Goal: Task Accomplishment & Management: Use online tool/utility

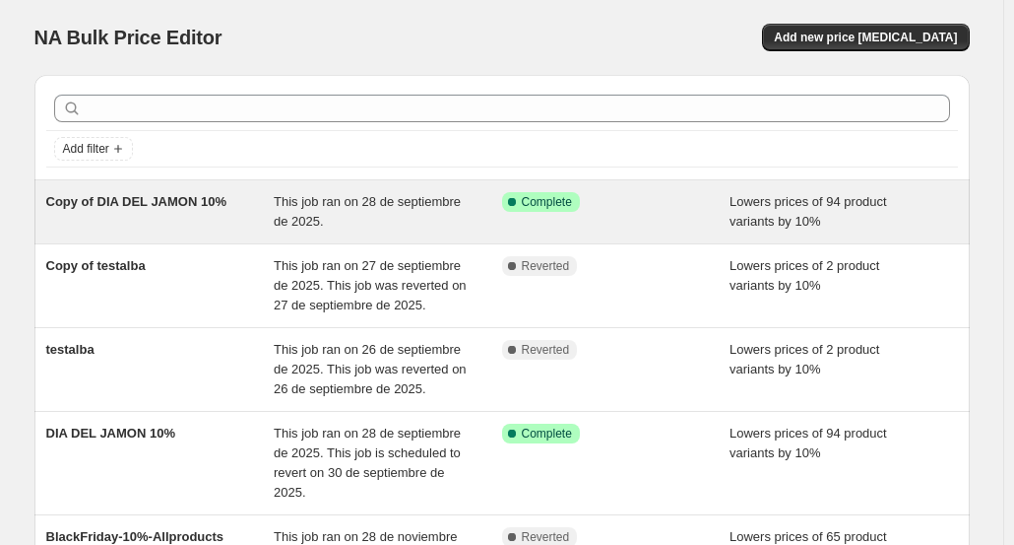
click at [188, 218] on div "Copy of DIA DEL JAMON 10%" at bounding box center [160, 211] width 229 height 39
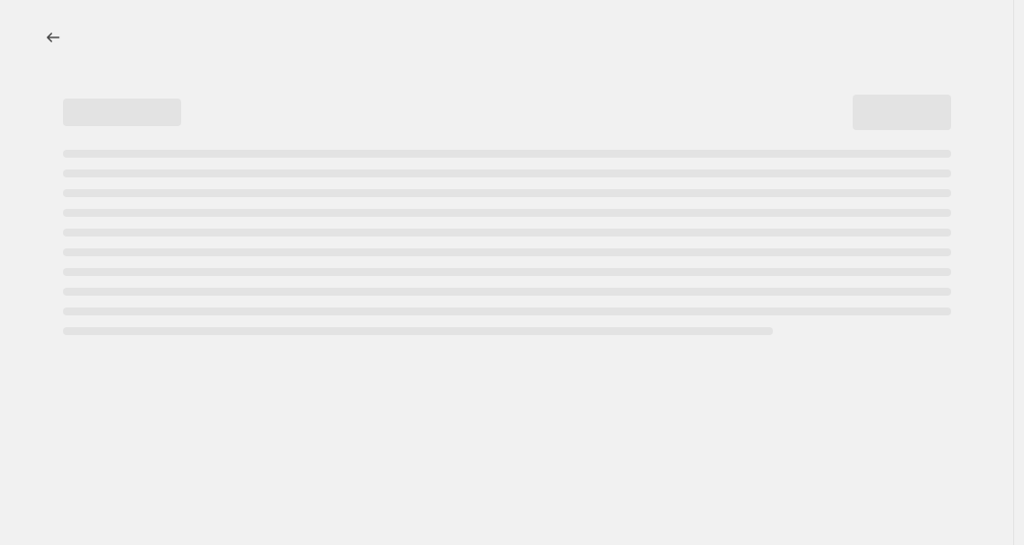
select select "percentage"
select select "collection"
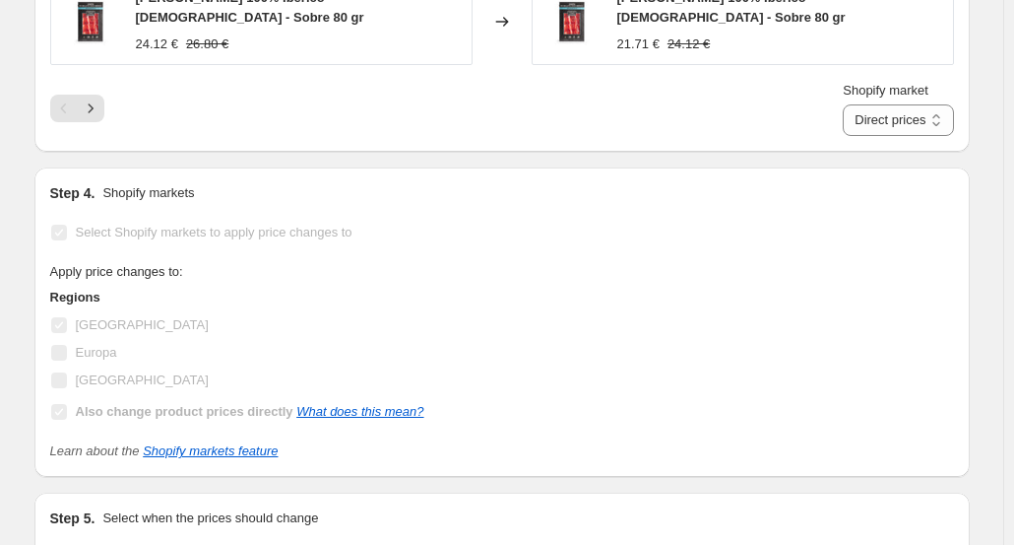
scroll to position [1962, 0]
click at [235, 442] on link "Shopify markets feature" at bounding box center [210, 449] width 135 height 15
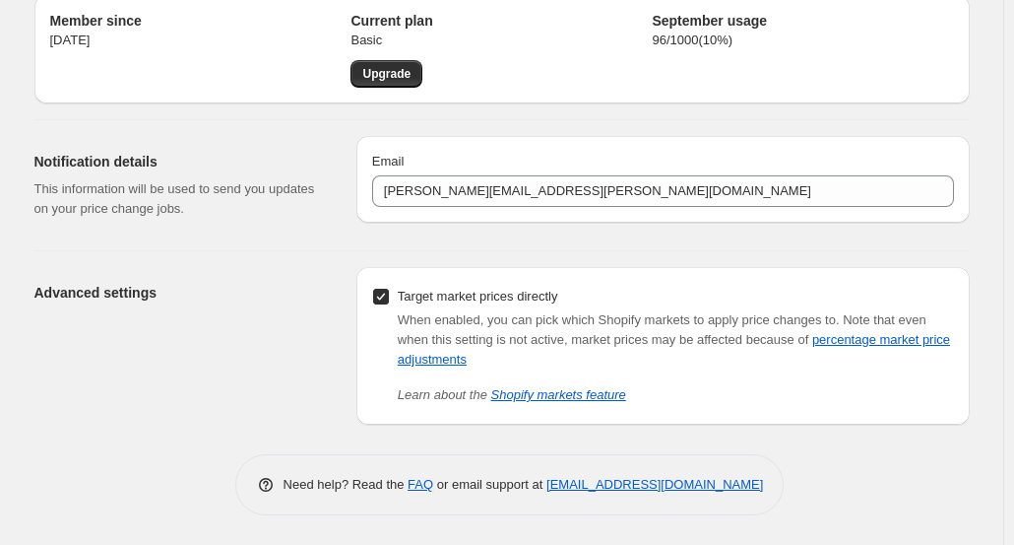
scroll to position [78, 0]
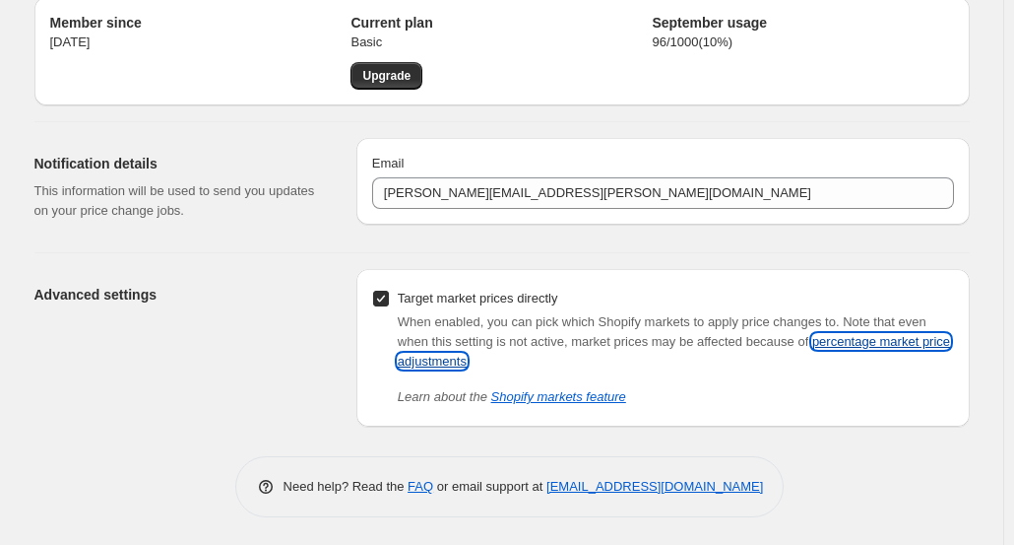
click at [871, 338] on link "percentage market price adjustments" at bounding box center [674, 351] width 553 height 34
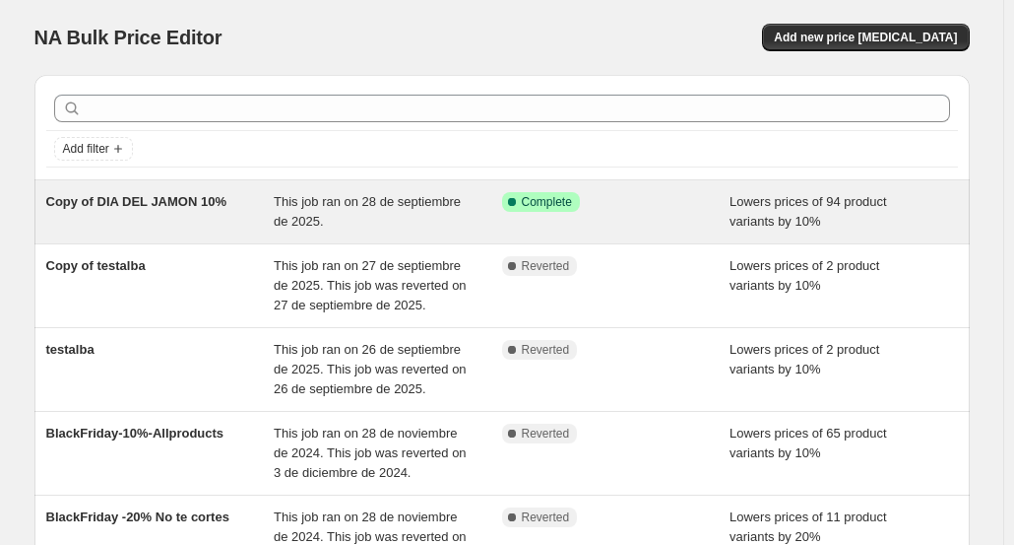
click at [137, 210] on div "Copy of DIA DEL JAMON 10%" at bounding box center [160, 211] width 229 height 39
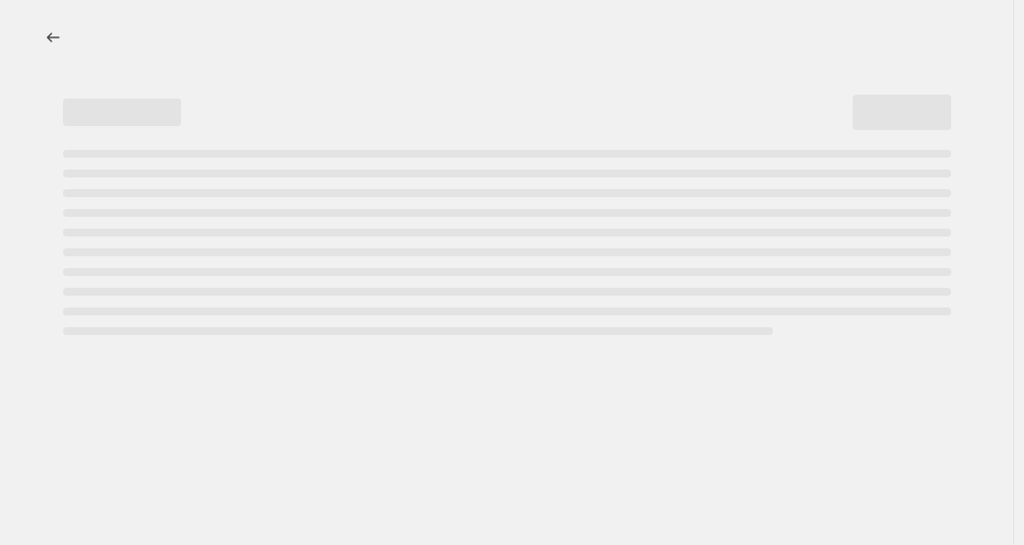
select select "percentage"
select select "collection"
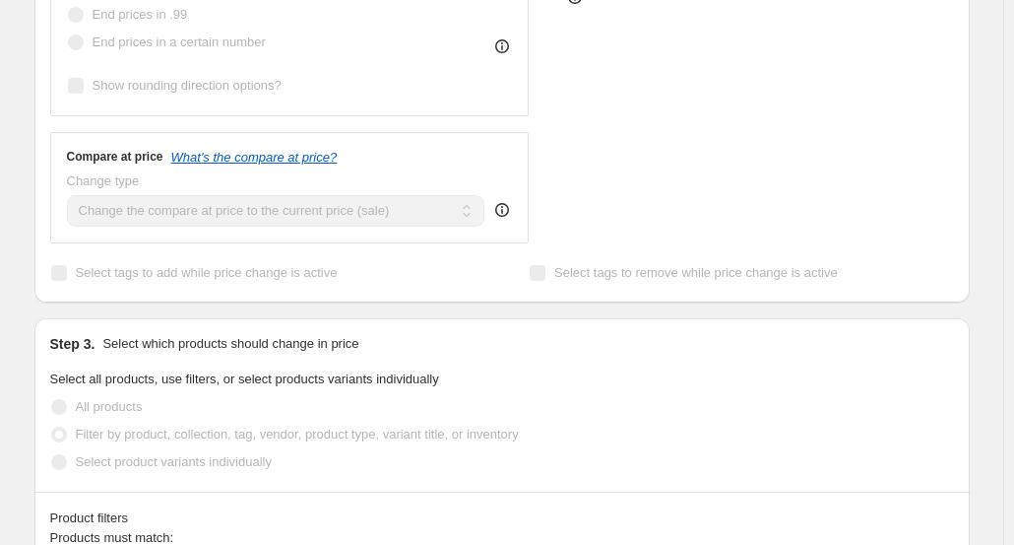
scroll to position [744, 0]
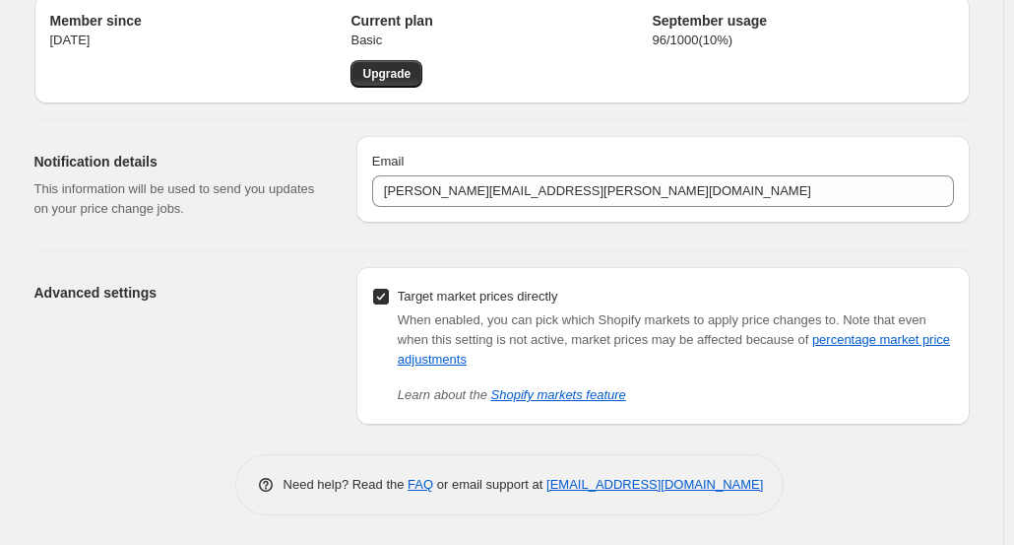
scroll to position [78, 0]
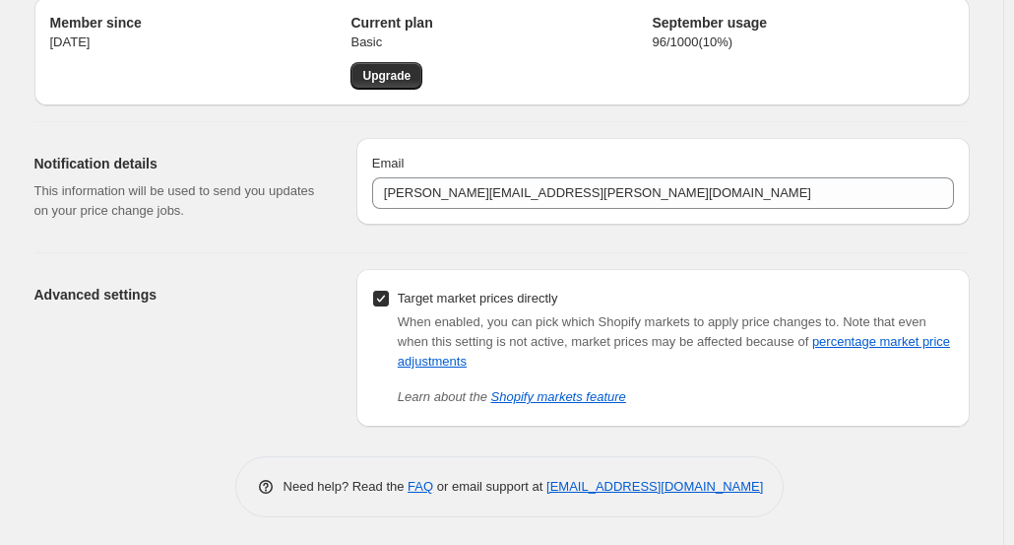
click at [962, 233] on div "Email jose.diaz@enriquetomas.com" at bounding box center [664, 187] width 614 height 98
click at [389, 297] on input "Target market prices directly" at bounding box center [381, 299] width 16 height 16
click at [387, 298] on input "Target market prices directly" at bounding box center [381, 299] width 16 height 16
click at [883, 127] on div "Notification details This information will be used to send you updates on your …" at bounding box center [494, 179] width 951 height 114
click at [378, 294] on input "Target market prices directly" at bounding box center [381, 299] width 16 height 16
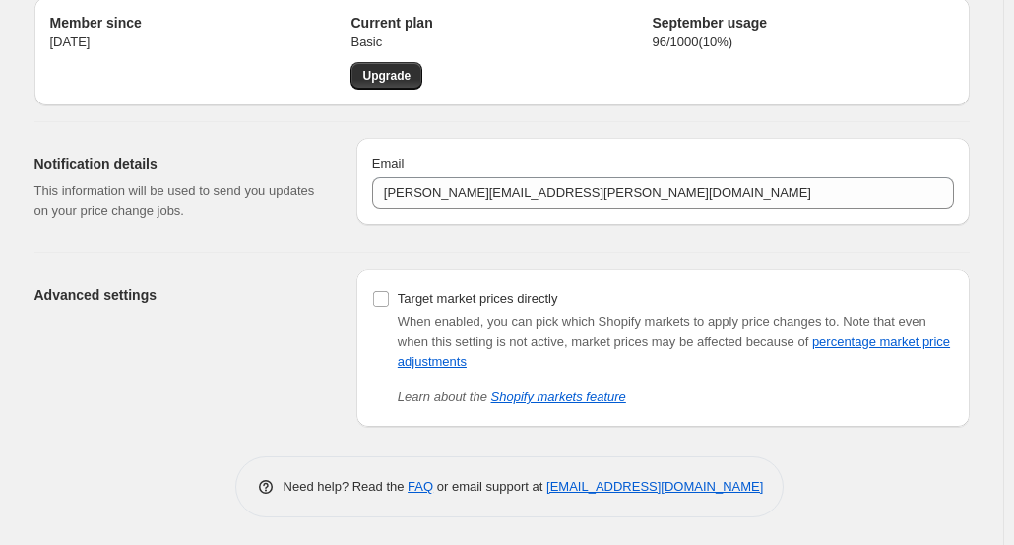
scroll to position [0, 0]
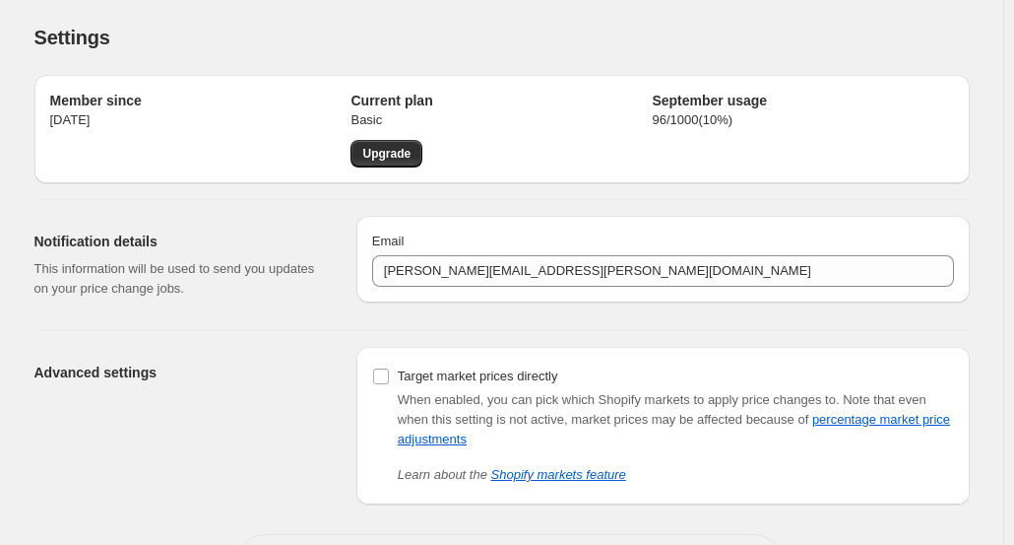
click at [456, 449] on div "When enabled, you can pick which Shopify markets to apply price changes to. Not…" at bounding box center [676, 437] width 556 height 95
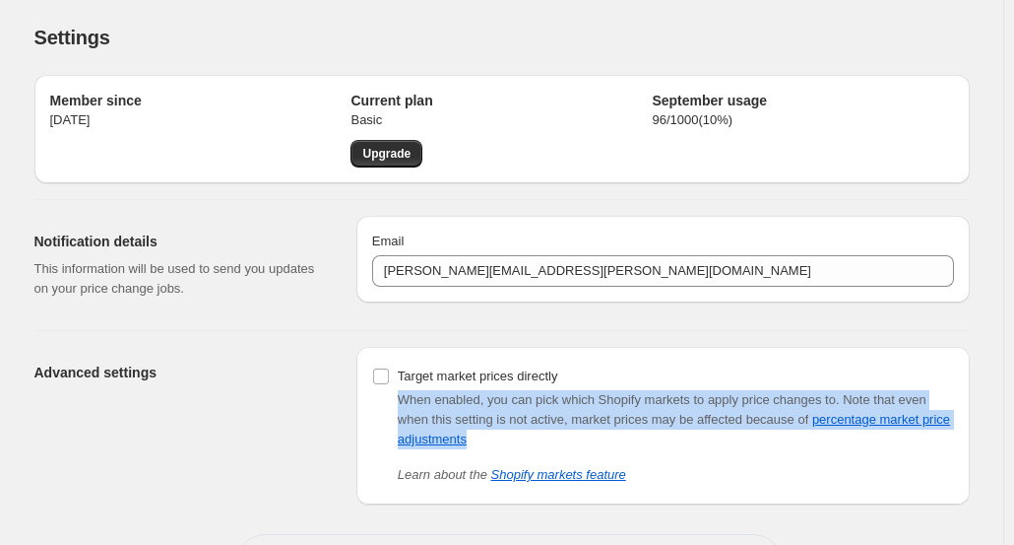
drag, startPoint x: 496, startPoint y: 446, endPoint x: 362, endPoint y: 403, distance: 140.8
click at [362, 403] on div "Target market prices directly When enabled, you can pick which Shopify markets …" at bounding box center [664, 426] width 614 height 158
copy div "When enabled, you can pick which Shopify markets to apply price changes to. Not…"
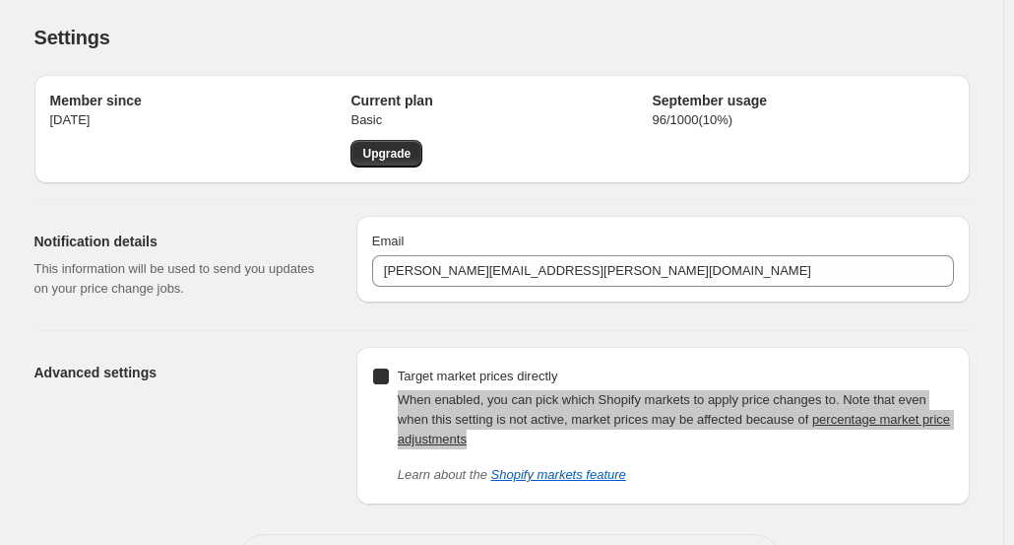
checkbox input "true"
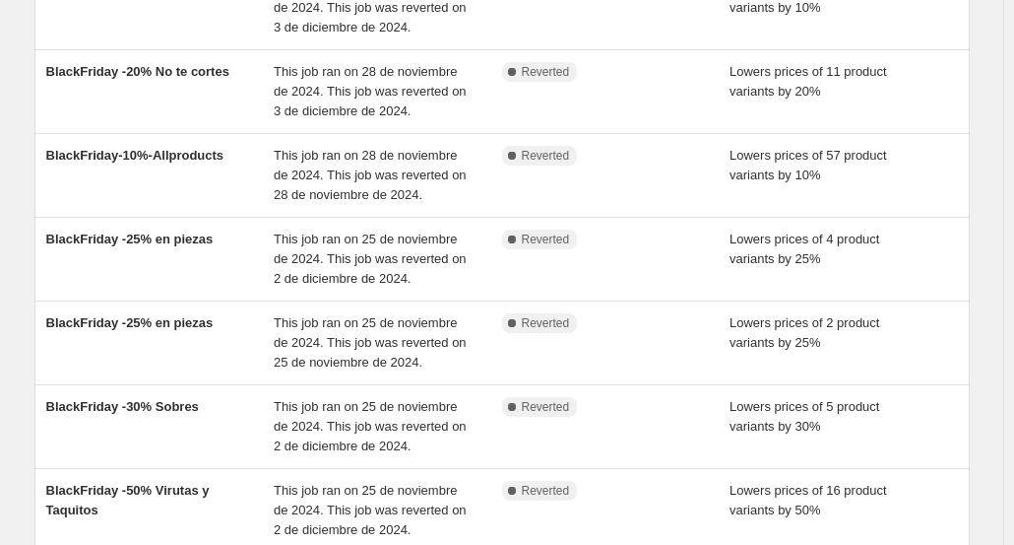
scroll to position [662, 0]
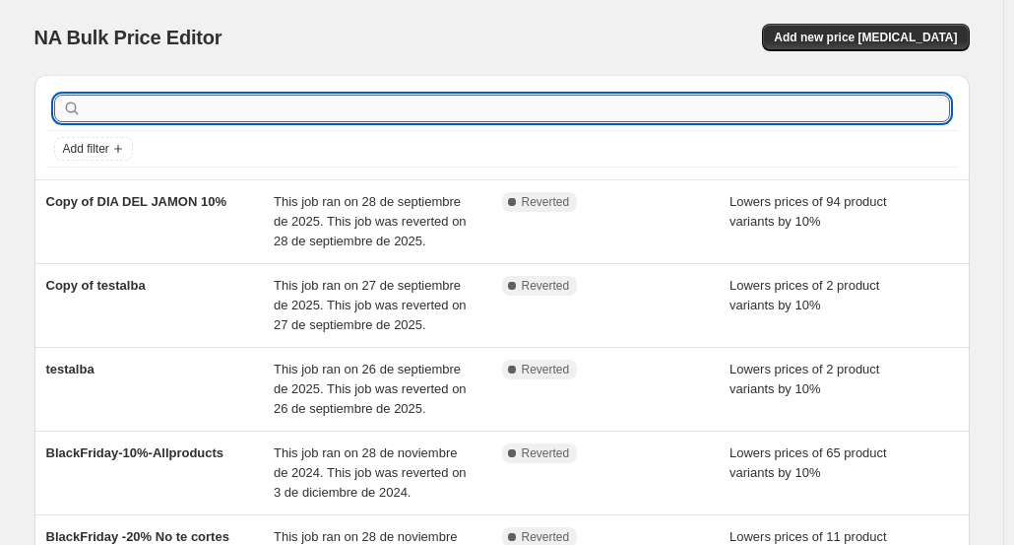
click at [187, 109] on input "text" at bounding box center [518, 109] width 865 height 28
type input "dia del jam"
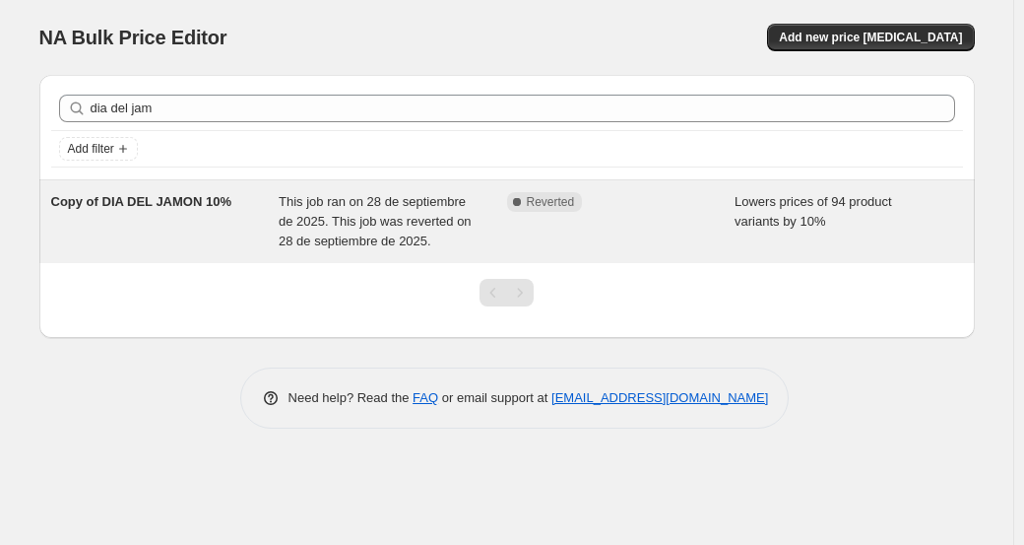
click at [189, 200] on span "Copy of DIA DEL JAMON 10%" at bounding box center [141, 201] width 180 height 15
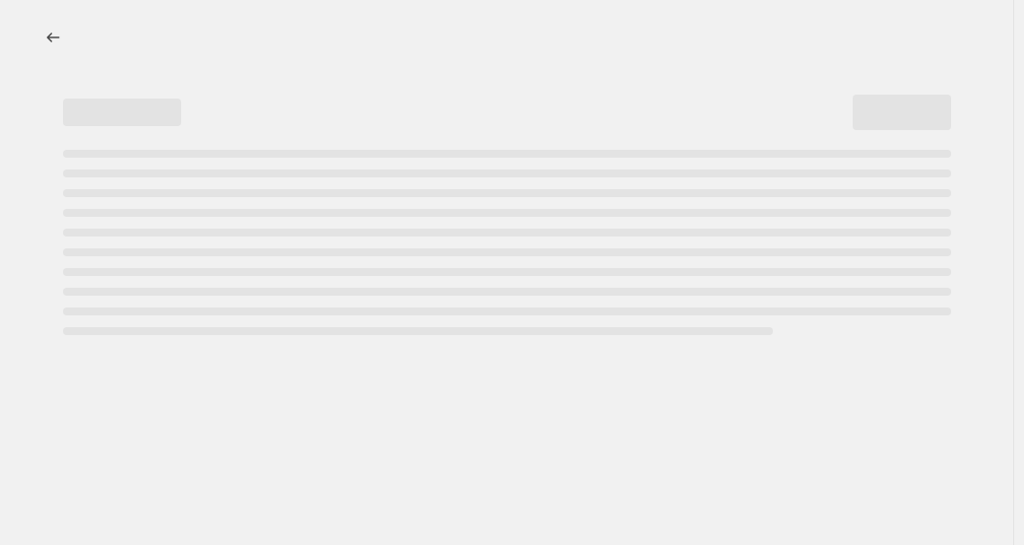
select select "percentage"
select select "collection"
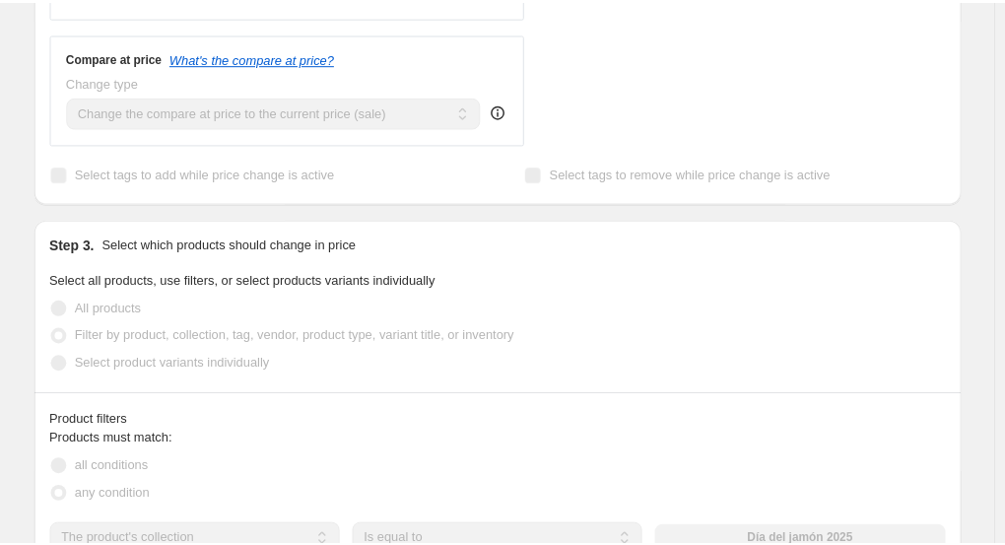
scroll to position [826, 0]
